Goal: Task Accomplishment & Management: Use online tool/utility

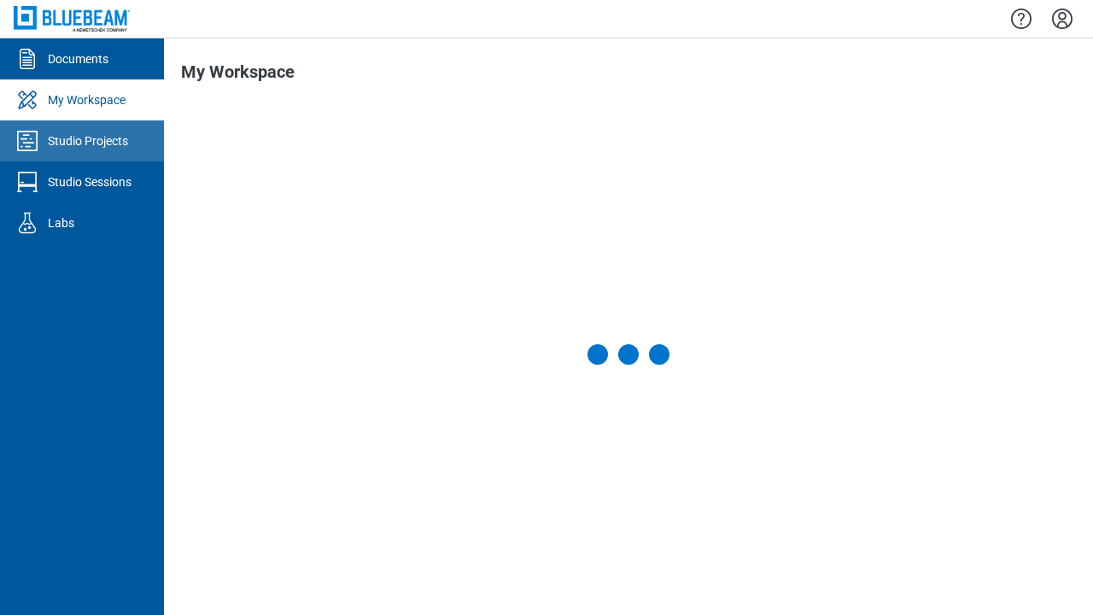
click at [82, 141] on div "Studio Projects" at bounding box center [88, 140] width 80 height 17
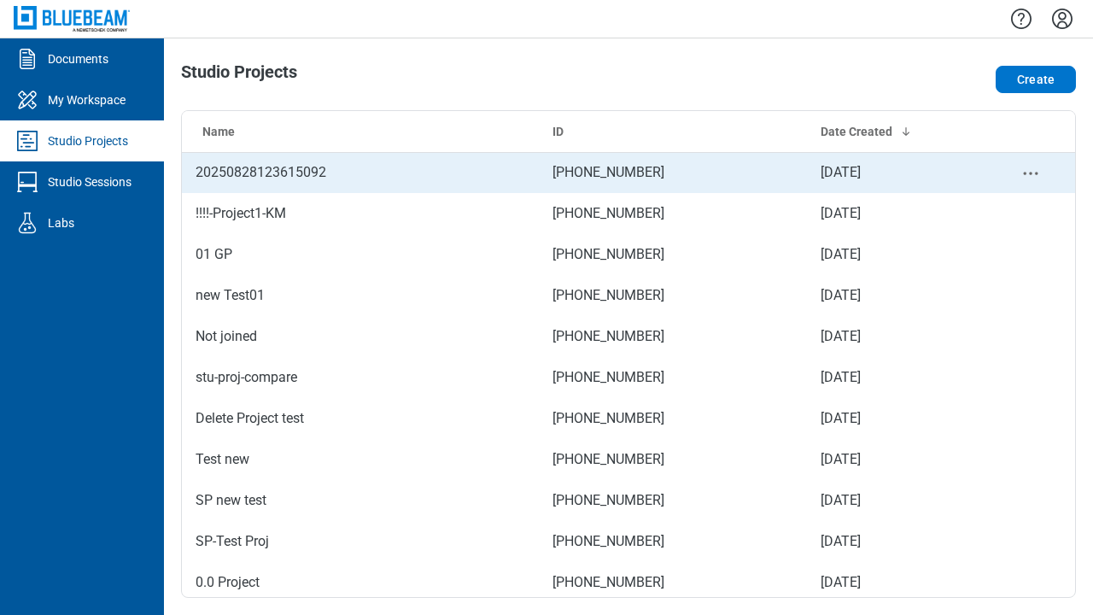
click at [622, 173] on td "[PHONE_NUMBER]" at bounding box center [673, 172] width 268 height 41
